Goal: Information Seeking & Learning: Compare options

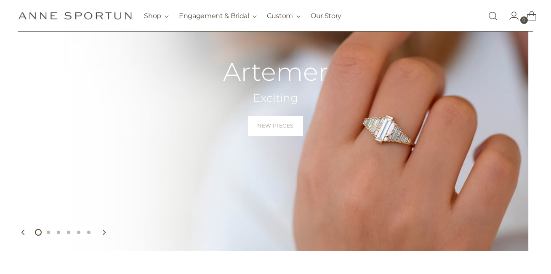
scroll to position [105, 0]
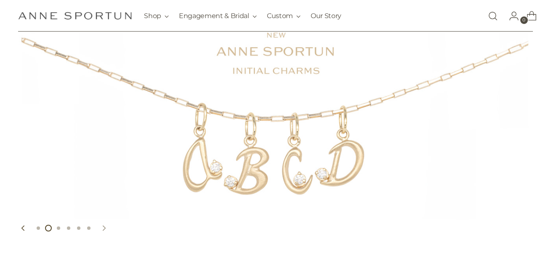
click at [104, 229] on icon "Move to next carousel slide" at bounding box center [104, 228] width 3 height 5
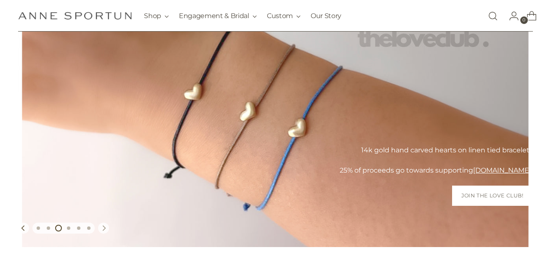
click at [104, 229] on icon "Move to next carousel slide" at bounding box center [104, 228] width 3 height 5
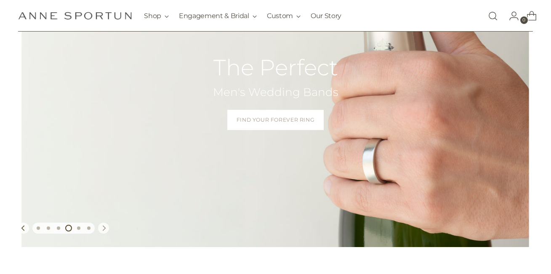
click at [104, 229] on icon "Move to next carousel slide" at bounding box center [104, 228] width 3 height 5
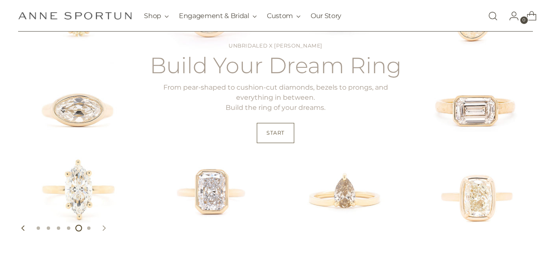
click at [104, 229] on icon "Move to next carousel slide" at bounding box center [104, 228] width 3 height 5
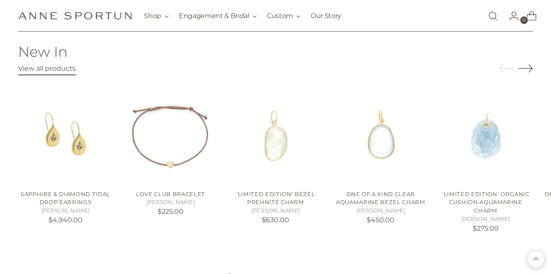
scroll to position [878, 0]
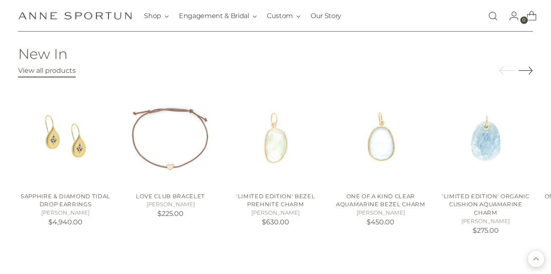
click at [531, 67] on icon "Move to next carousel slide" at bounding box center [526, 70] width 14 height 14
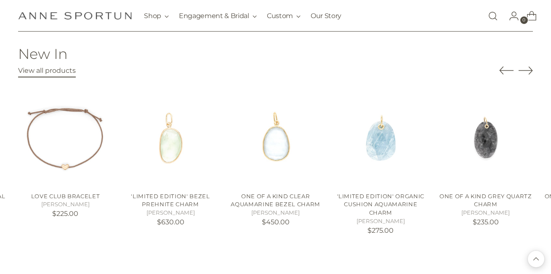
click at [531, 67] on icon "Move to next carousel slide" at bounding box center [526, 70] width 14 height 14
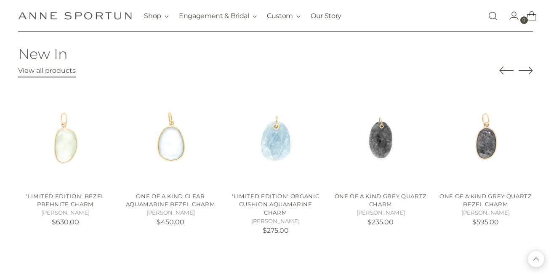
click at [531, 67] on icon "Move to next carousel slide" at bounding box center [526, 70] width 14 height 14
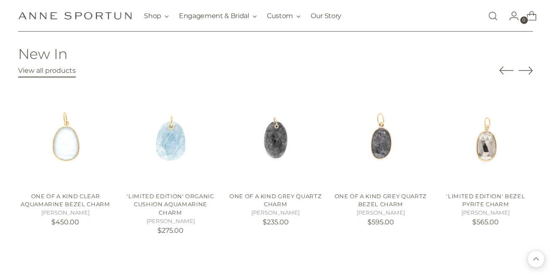
click at [531, 67] on icon "Move to next carousel slide" at bounding box center [526, 70] width 14 height 14
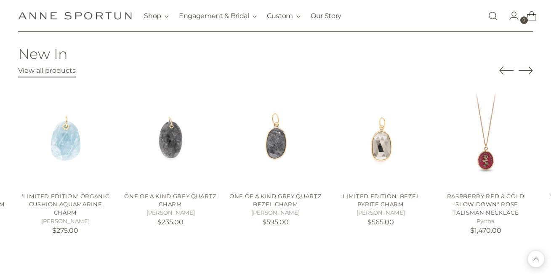
click at [531, 67] on icon "Move to next carousel slide" at bounding box center [526, 70] width 14 height 14
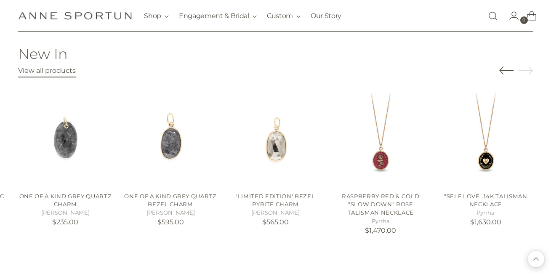
click at [531, 67] on icon "Move to next carousel slide" at bounding box center [526, 70] width 14 height 14
click at [531, 69] on icon "Move to next carousel slide" at bounding box center [526, 70] width 14 height 14
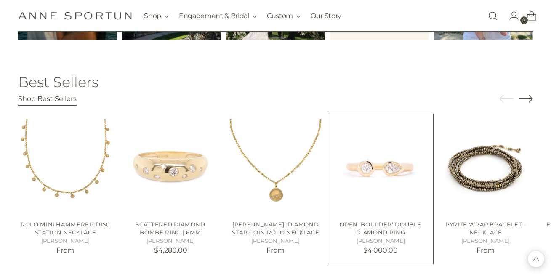
scroll to position [1237, 0]
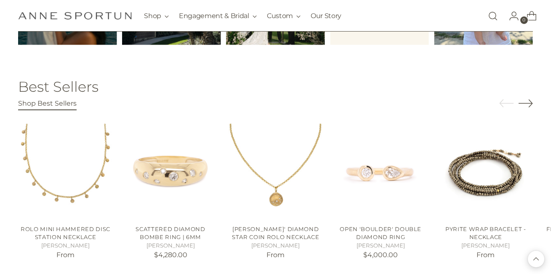
click at [527, 99] on icon "Move to next carousel slide" at bounding box center [526, 103] width 14 height 14
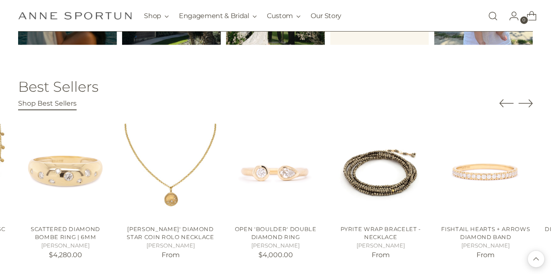
click at [527, 99] on icon "Move to next carousel slide" at bounding box center [526, 103] width 14 height 14
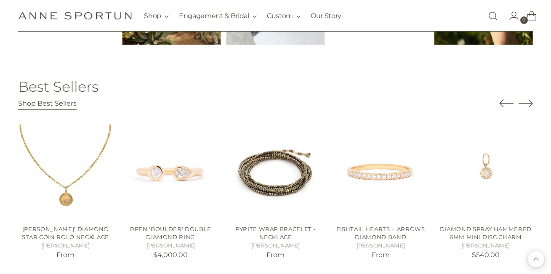
click at [527, 99] on icon "Move to next carousel slide" at bounding box center [526, 103] width 14 height 14
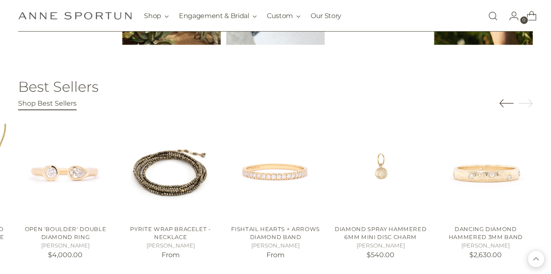
click at [527, 99] on icon "Move to next carousel slide" at bounding box center [526, 103] width 14 height 14
click at [489, 14] on link "Open search modal" at bounding box center [492, 16] width 17 height 17
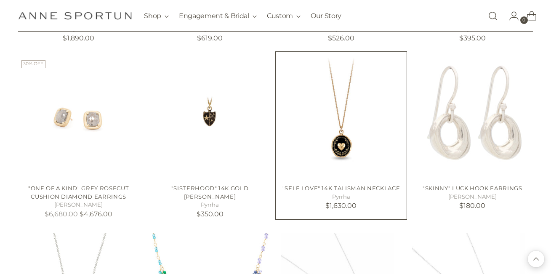
scroll to position [694, 0]
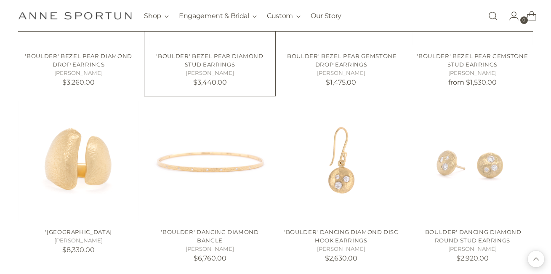
scroll to position [1373, 0]
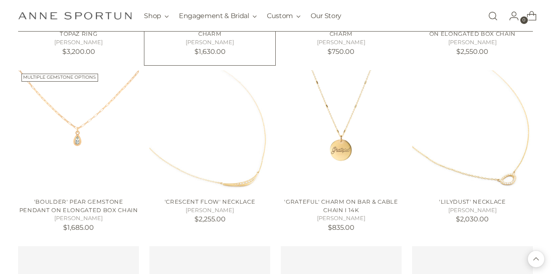
scroll to position [1914, 0]
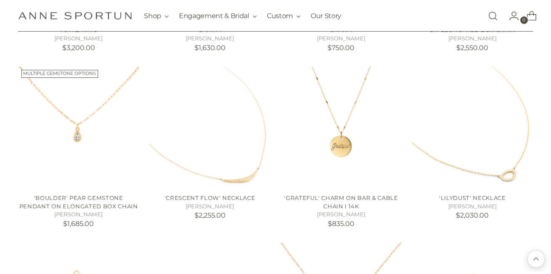
click at [492, 16] on link "Open search modal" at bounding box center [492, 16] width 17 height 17
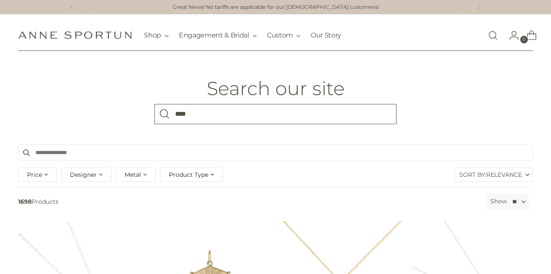
type input "****"
click at [165, 114] on button "Search" at bounding box center [164, 114] width 20 height 20
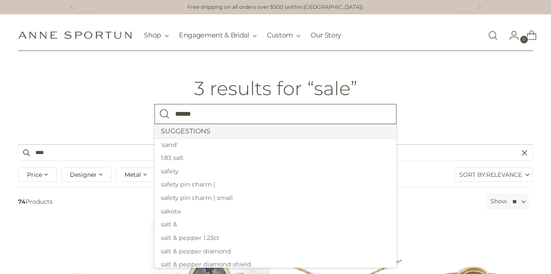
type input "******"
click at [165, 114] on button "Search" at bounding box center [164, 114] width 20 height 20
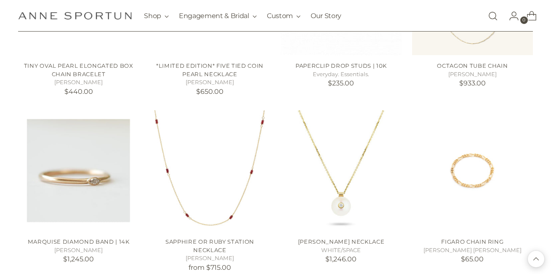
scroll to position [503, 0]
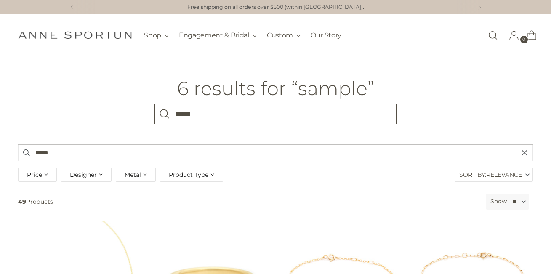
click at [220, 120] on input "******" at bounding box center [275, 114] width 242 height 20
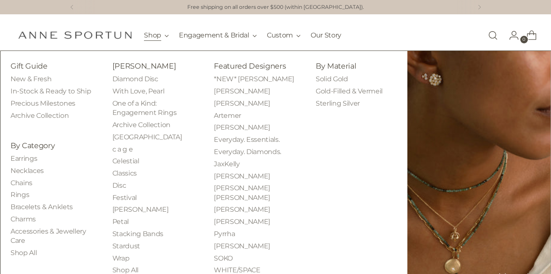
click at [166, 35] on button "Shop" at bounding box center [156, 35] width 25 height 19
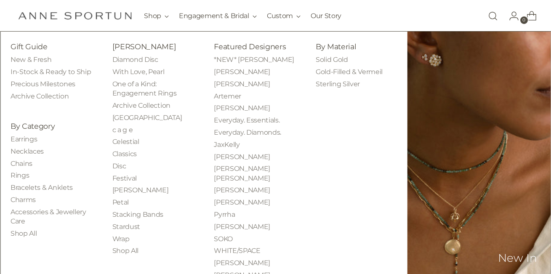
scroll to position [62, 0]
click at [164, 93] on link "One of a Kind: Engagement Rings" at bounding box center [144, 88] width 64 height 17
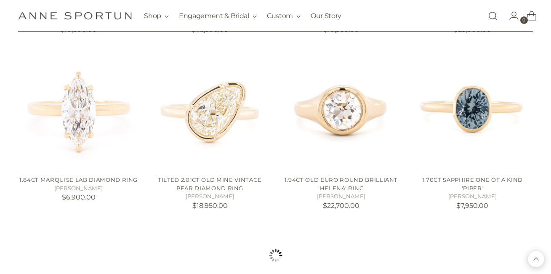
scroll to position [716, 0]
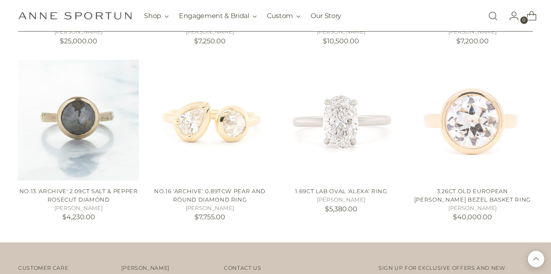
scroll to position [1045, 0]
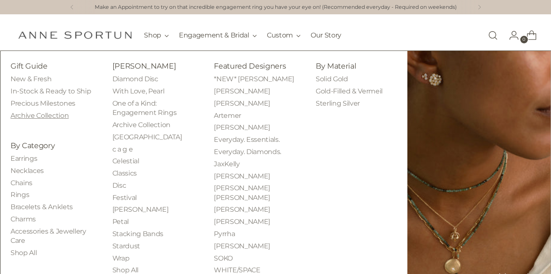
click at [38, 117] on link "Archive Collection" at bounding box center [40, 116] width 58 height 8
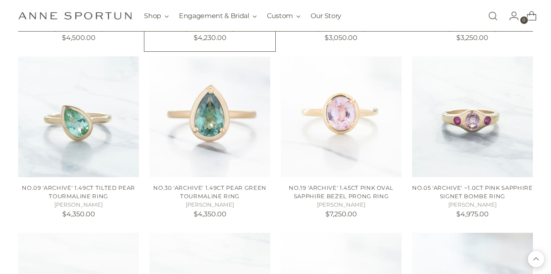
scroll to position [679, 0]
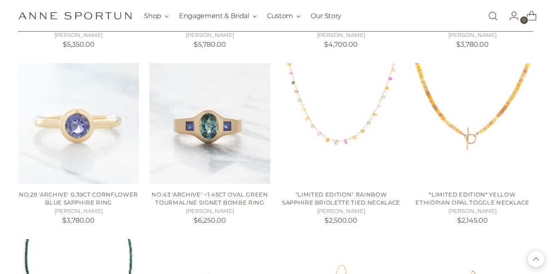
scroll to position [983, 0]
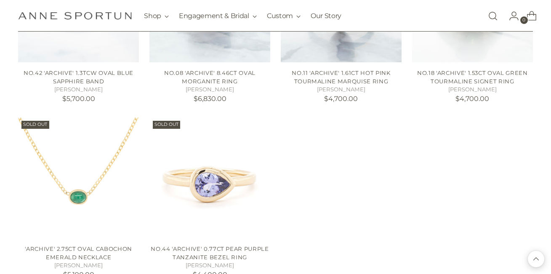
scroll to position [1720, 0]
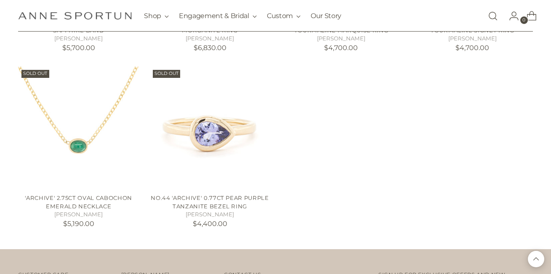
click at [491, 20] on link "Open search modal" at bounding box center [492, 16] width 17 height 17
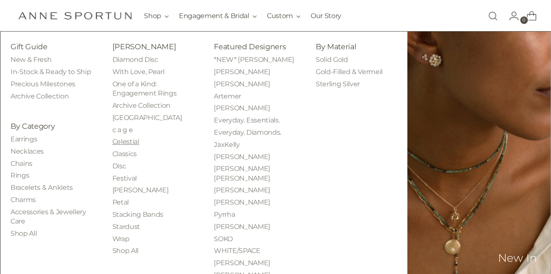
scroll to position [27, 0]
click at [123, 225] on link "Stardust" at bounding box center [126, 227] width 28 height 8
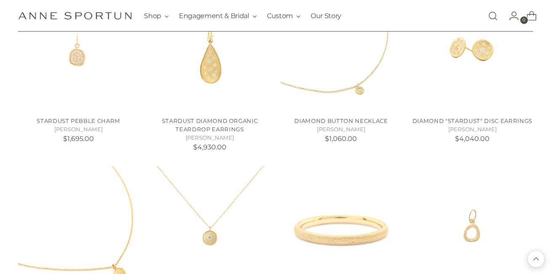
scroll to position [742, 0]
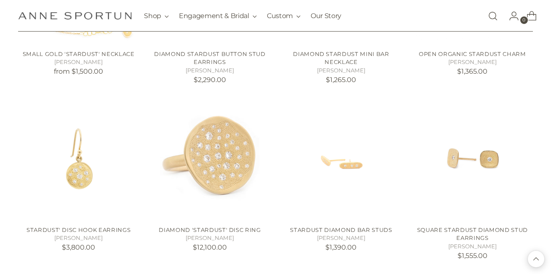
scroll to position [1390, 0]
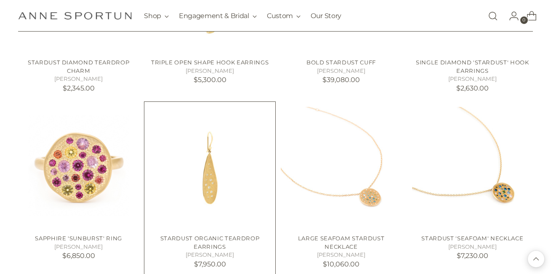
scroll to position [1683, 0]
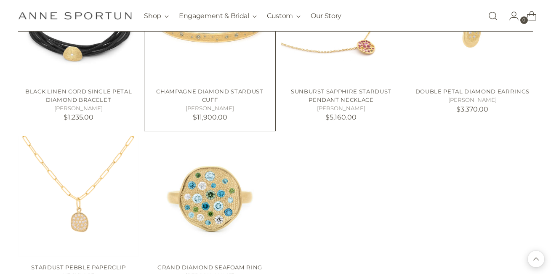
scroll to position [2190, 0]
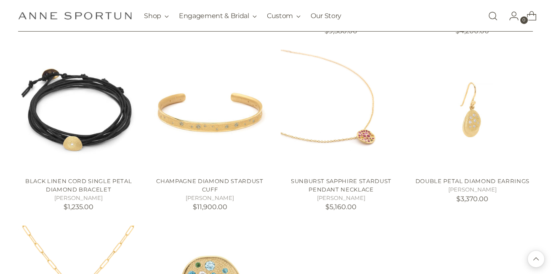
scroll to position [2050, 0]
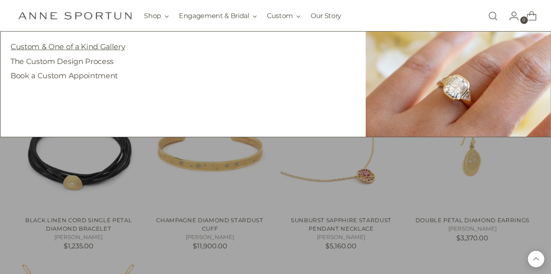
click at [117, 43] on link "Custom & One of a Kind Gallery" at bounding box center [68, 46] width 114 height 9
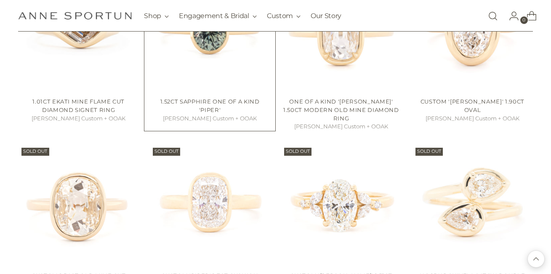
scroll to position [609, 0]
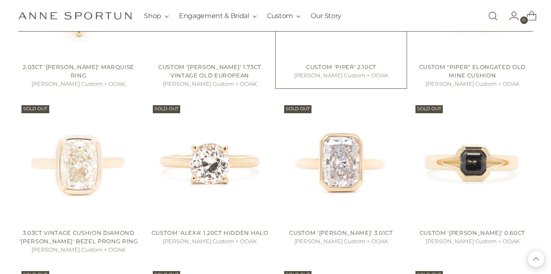
scroll to position [1309, 0]
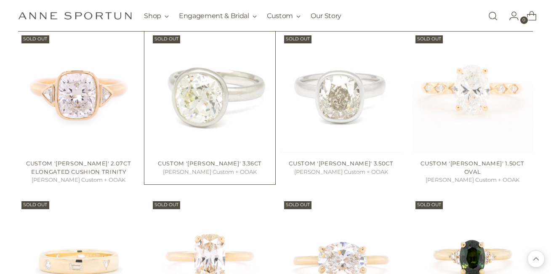
scroll to position [1824, 0]
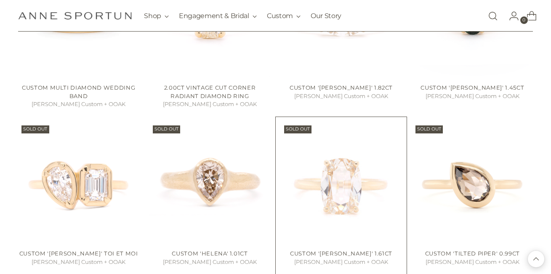
scroll to position [2125, 0]
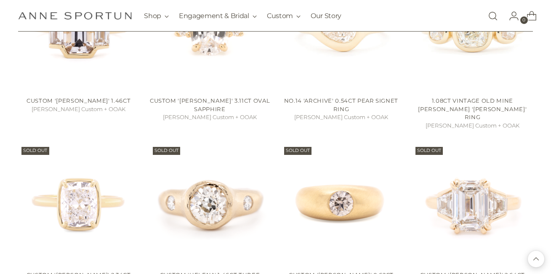
scroll to position [3289, 0]
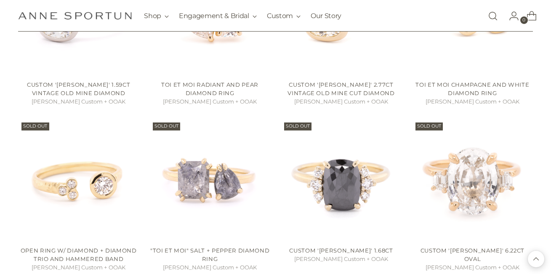
scroll to position [3948, 0]
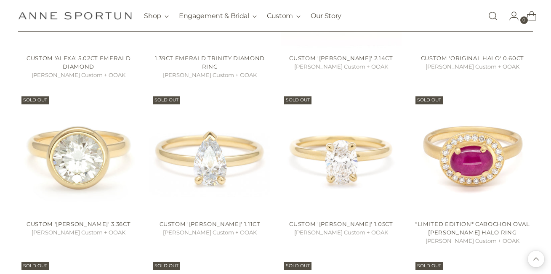
scroll to position [4302, 0]
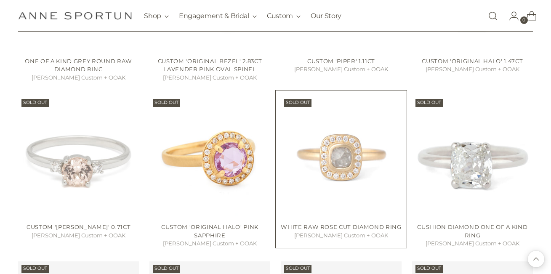
scroll to position [4983, 0]
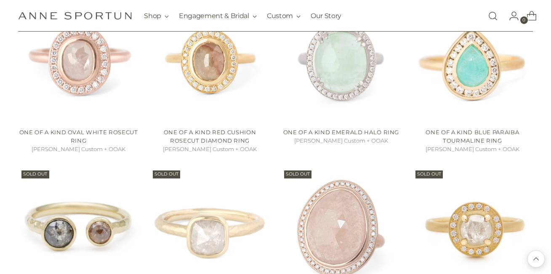
scroll to position [5789, 0]
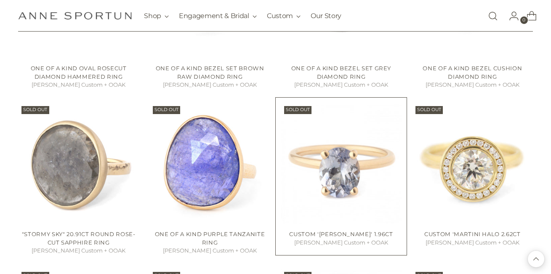
scroll to position [6626, 0]
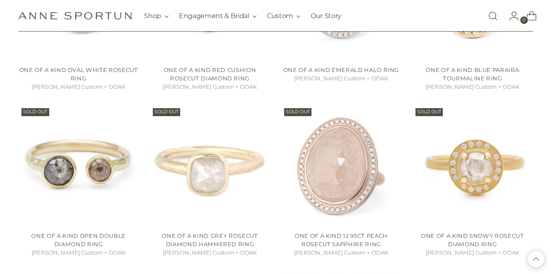
scroll to position [5679, 0]
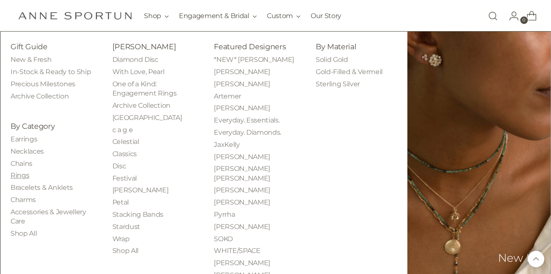
click at [26, 174] on link "Rings" at bounding box center [20, 175] width 19 height 8
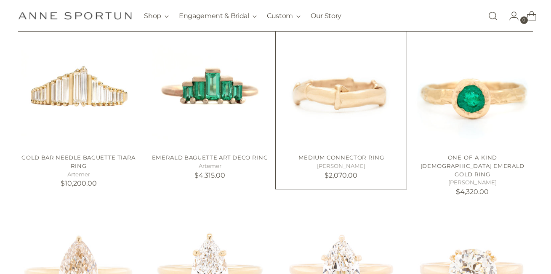
scroll to position [367, 0]
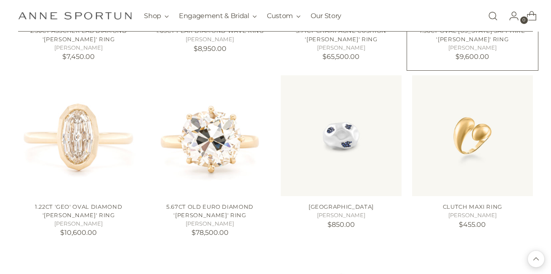
scroll to position [844, 0]
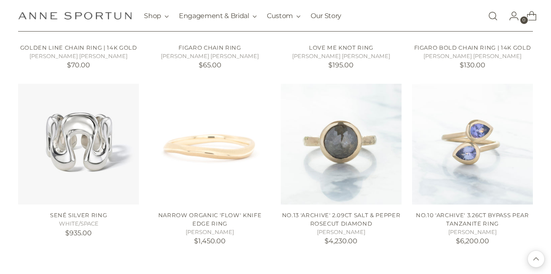
scroll to position [2061, 0]
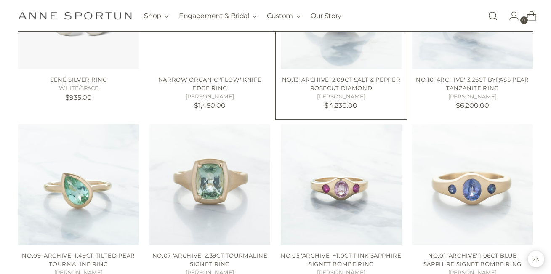
scroll to position [2235, 0]
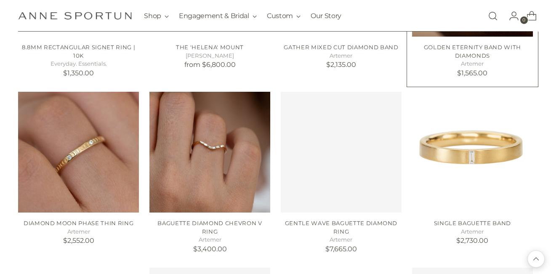
scroll to position [3299, 0]
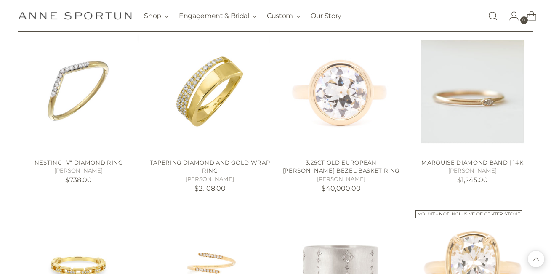
scroll to position [4171, 0]
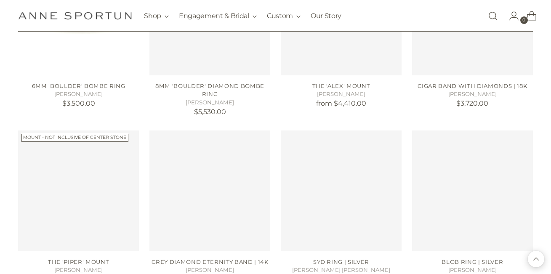
scroll to position [5564, 0]
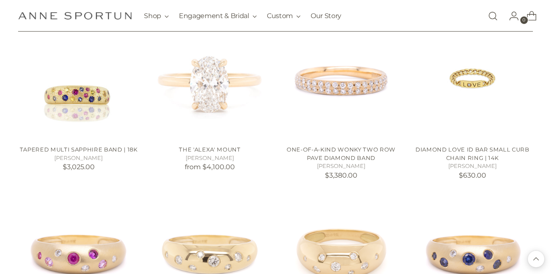
scroll to position [5801, 0]
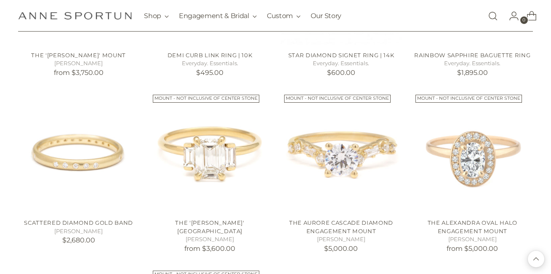
scroll to position [6776, 0]
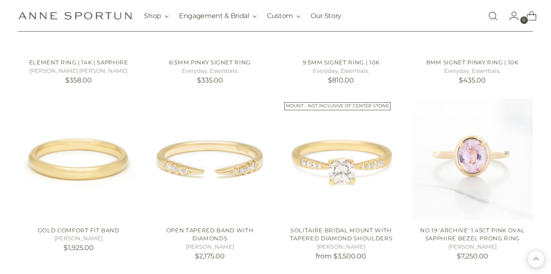
scroll to position [7288, 0]
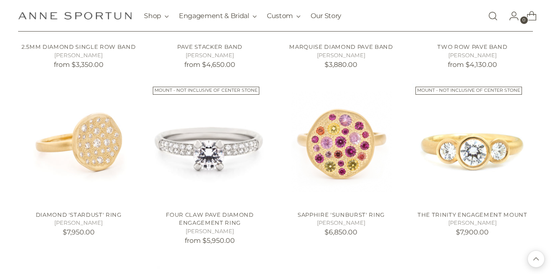
scroll to position [8705, 0]
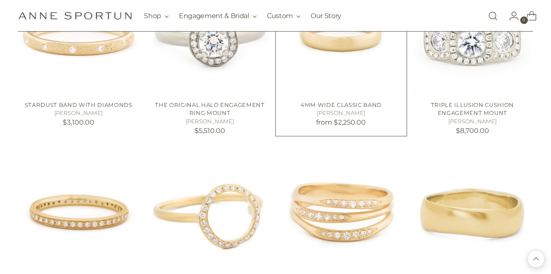
scroll to position [9676, 0]
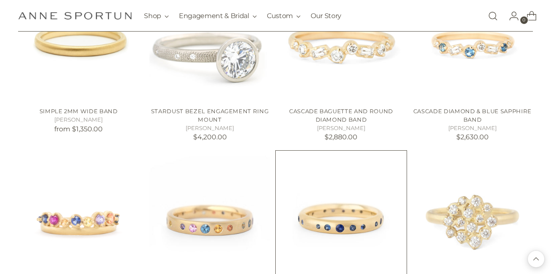
scroll to position [10199, 0]
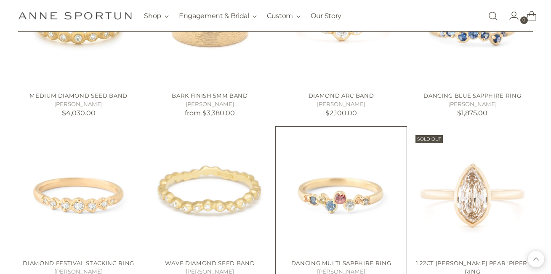
scroll to position [11420, 0]
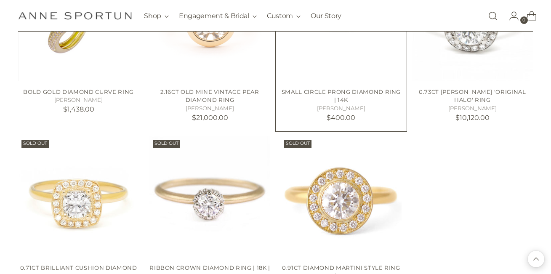
scroll to position [12288, 0]
